Goal: Check status: Check status

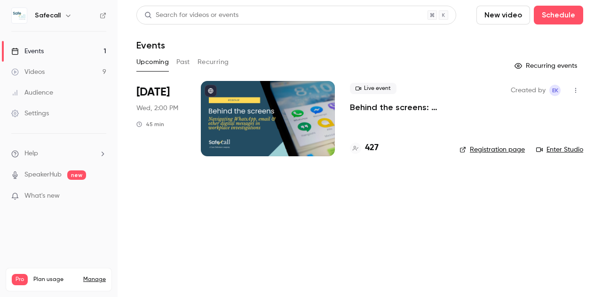
click at [367, 109] on p "Behind the screens: navigating WhatsApp, email & other digital messages in work…" at bounding box center [397, 107] width 95 height 11
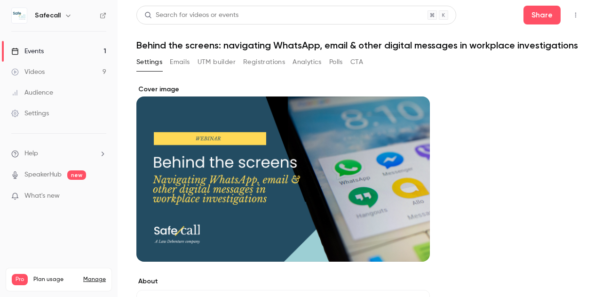
click at [256, 70] on button "Registrations" at bounding box center [264, 62] width 42 height 15
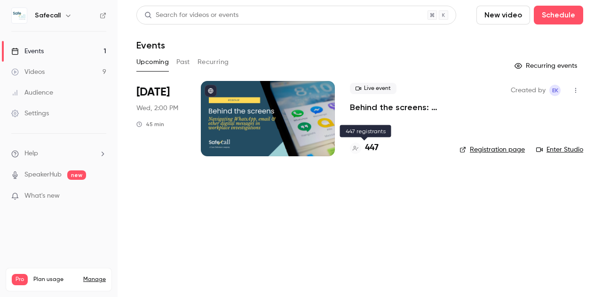
click at [372, 150] on h4 "447" at bounding box center [372, 148] width 14 height 13
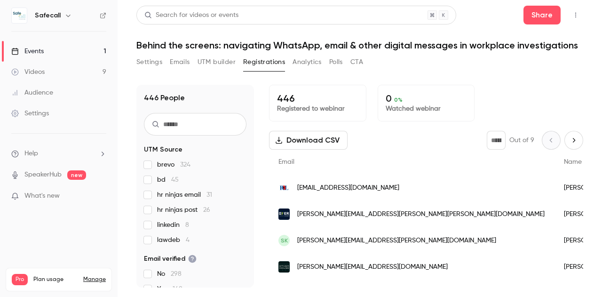
click at [35, 50] on div "Events" at bounding box center [27, 51] width 32 height 9
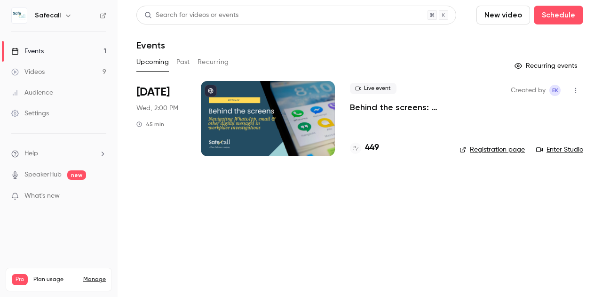
click at [241, 117] on div at bounding box center [268, 118] width 134 height 75
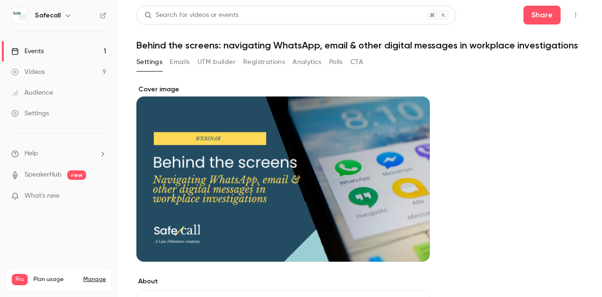
click at [261, 70] on button "Registrations" at bounding box center [264, 62] width 42 height 15
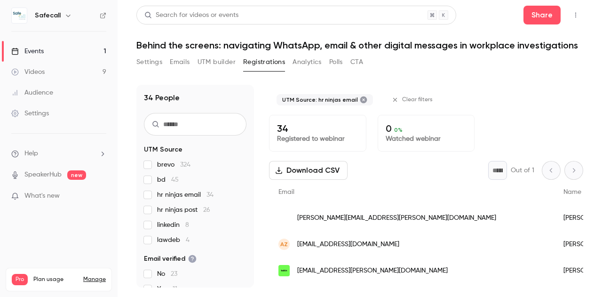
click at [44, 48] on link "Events 1" at bounding box center [59, 51] width 118 height 21
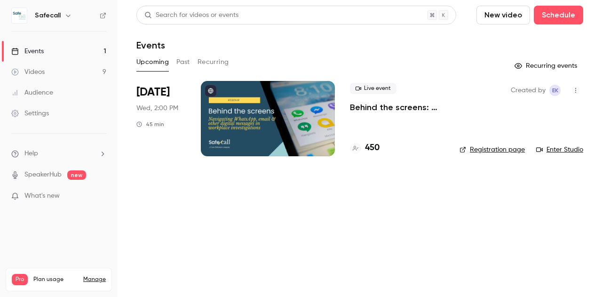
click at [376, 108] on p "Behind the screens: navigating WhatsApp, email & other digital messages in work…" at bounding box center [397, 107] width 95 height 11
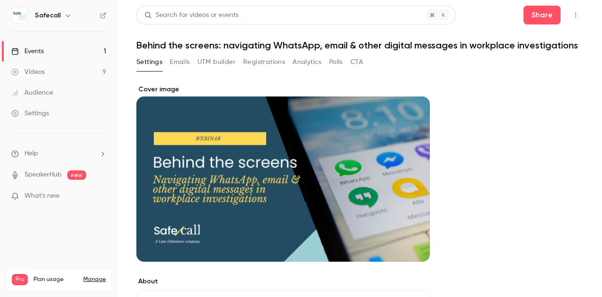
click at [262, 70] on button "Registrations" at bounding box center [264, 62] width 42 height 15
